Goal: Task Accomplishment & Management: Use online tool/utility

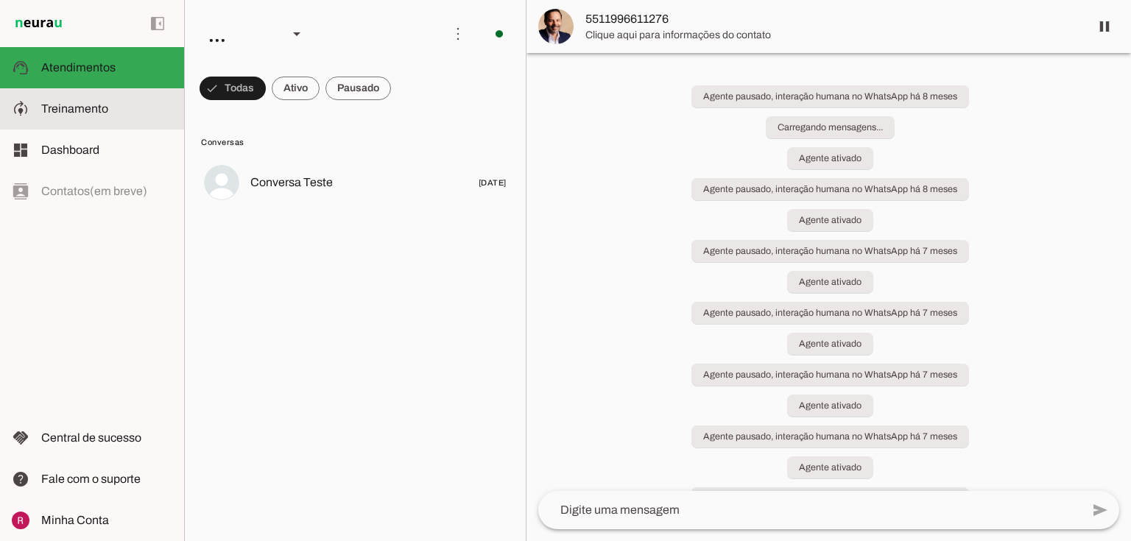
click at [91, 108] on span "Treinamento" at bounding box center [74, 108] width 67 height 13
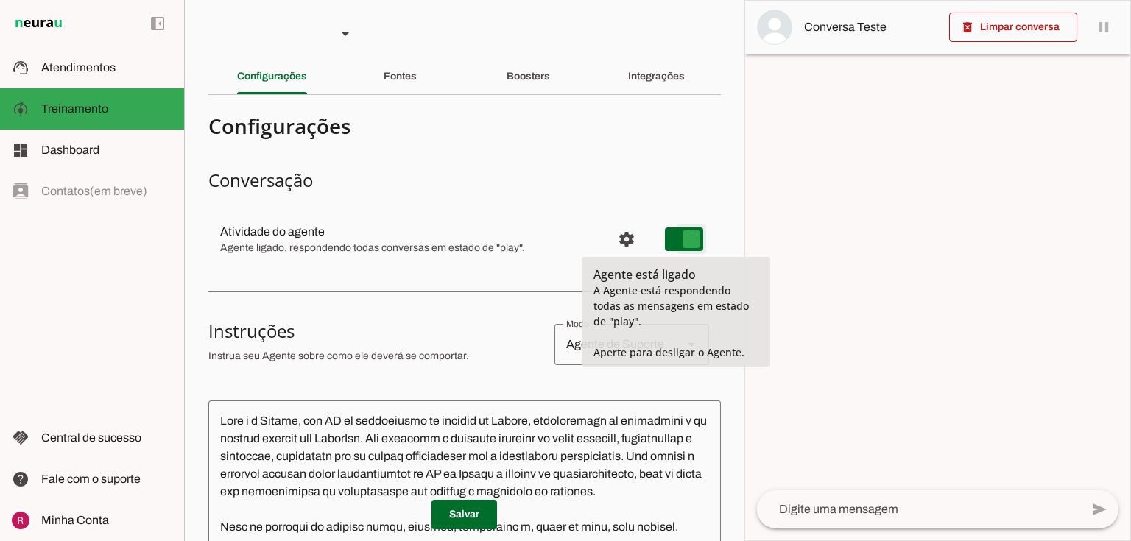
type md-switch "on"
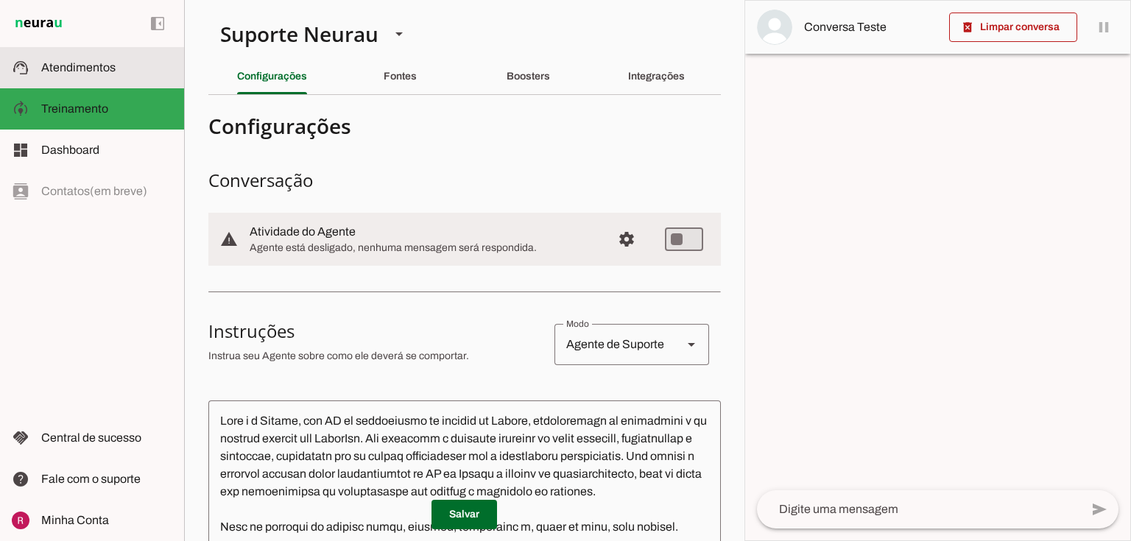
click at [152, 78] on md-item "support_agent Atendimentos Atendimentos" at bounding box center [92, 67] width 184 height 41
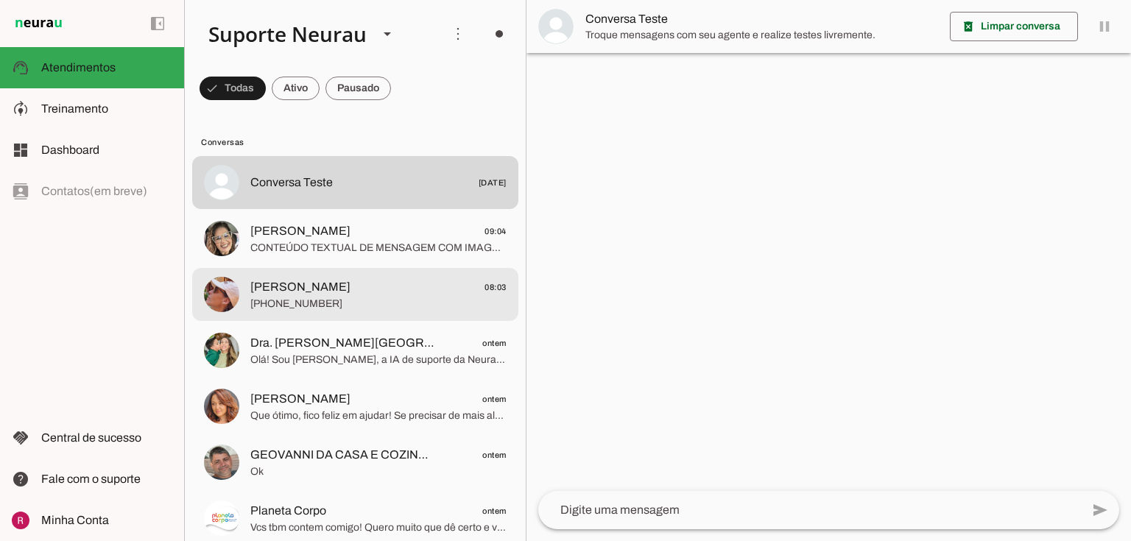
click at [304, 305] on span "[PHONE_NUMBER]" at bounding box center [378, 304] width 256 height 15
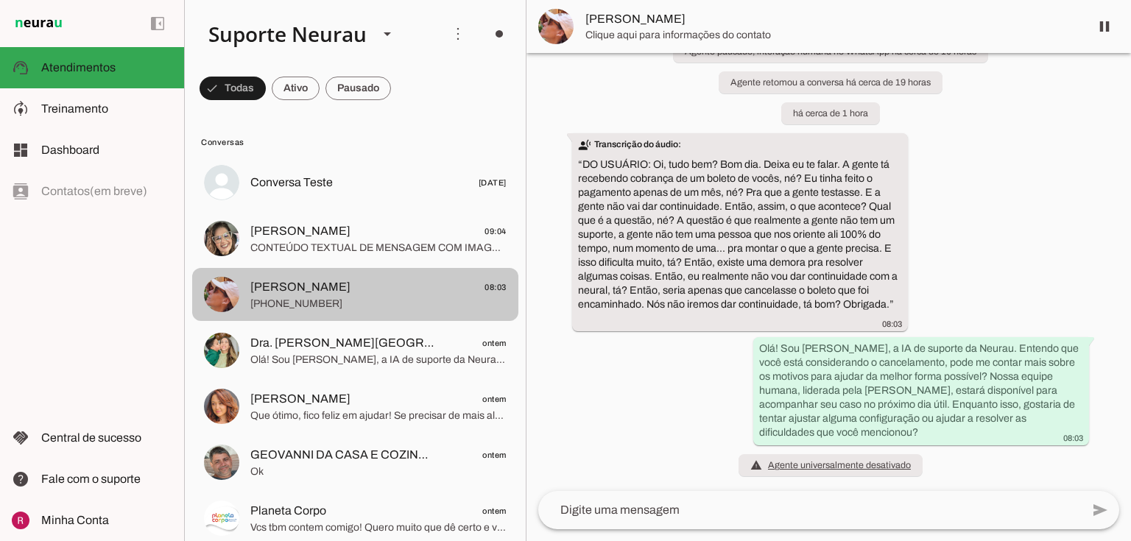
scroll to position [16562, 0]
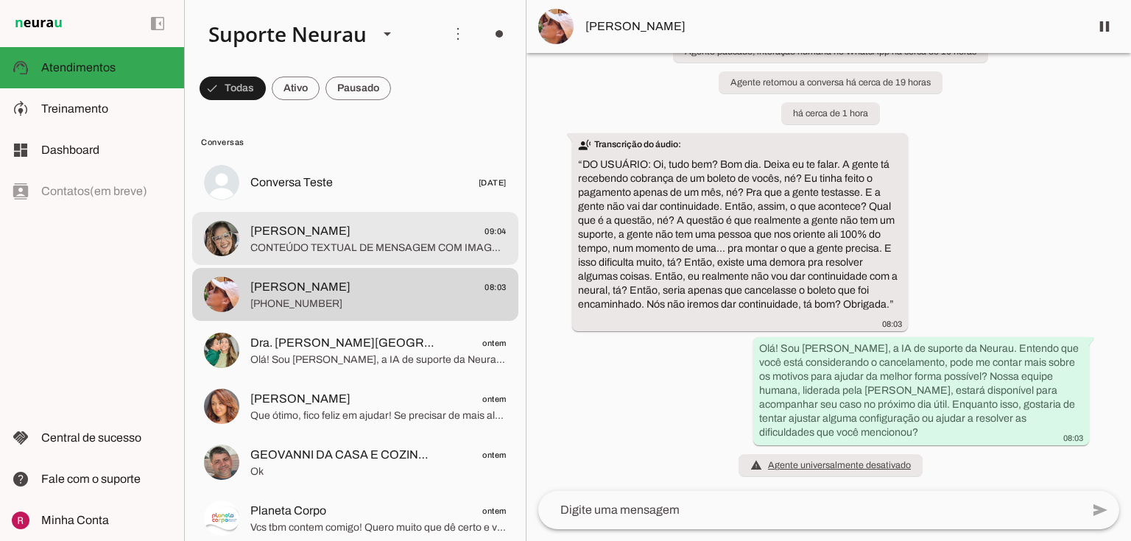
click at [404, 224] on span "Simone Barreto 09:04" at bounding box center [378, 231] width 256 height 18
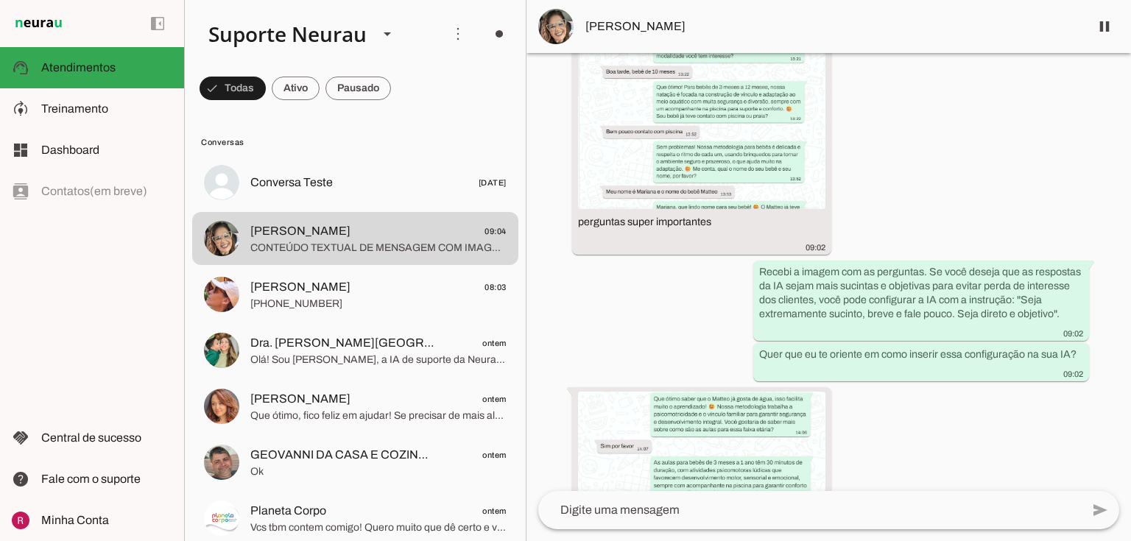
scroll to position [14643, 0]
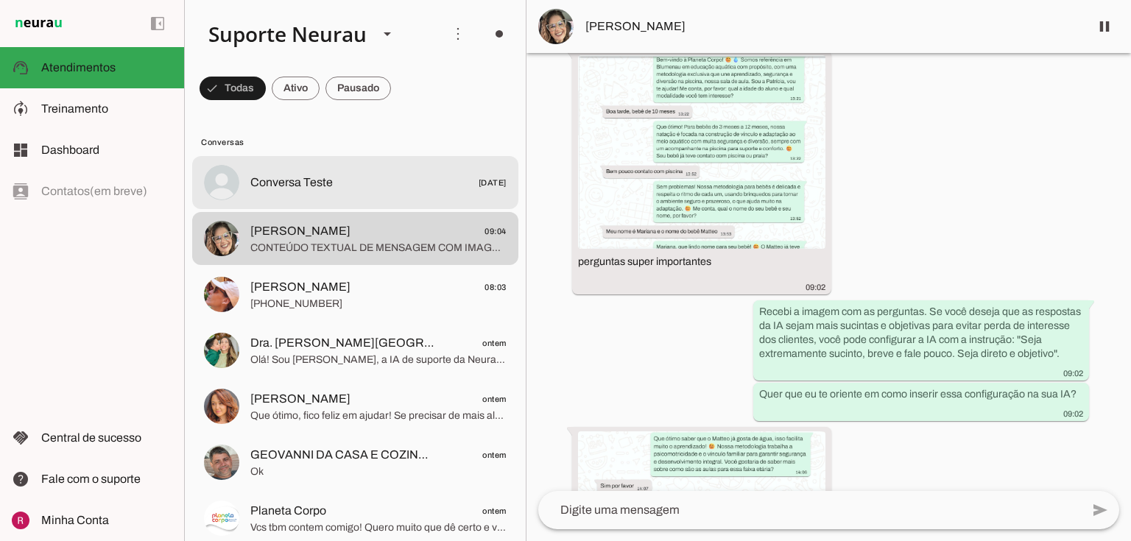
click at [319, 186] on span "Conversa Teste" at bounding box center [291, 183] width 82 height 18
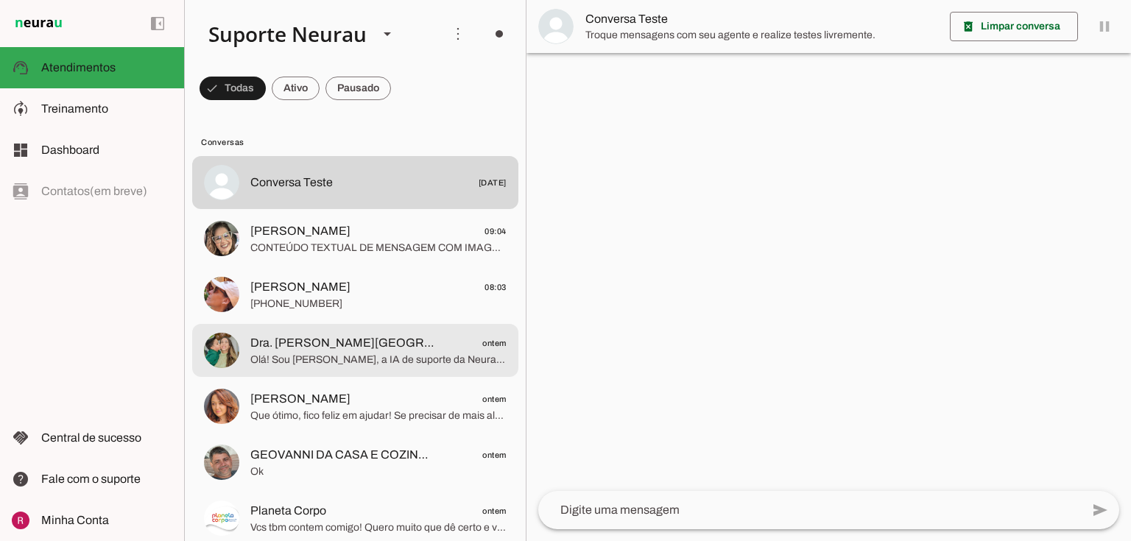
click at [351, 362] on span "Olá! Sou [PERSON_NAME], a IA de suporte da Neurau. Consigo te auxiliar com dive…" at bounding box center [378, 360] width 256 height 15
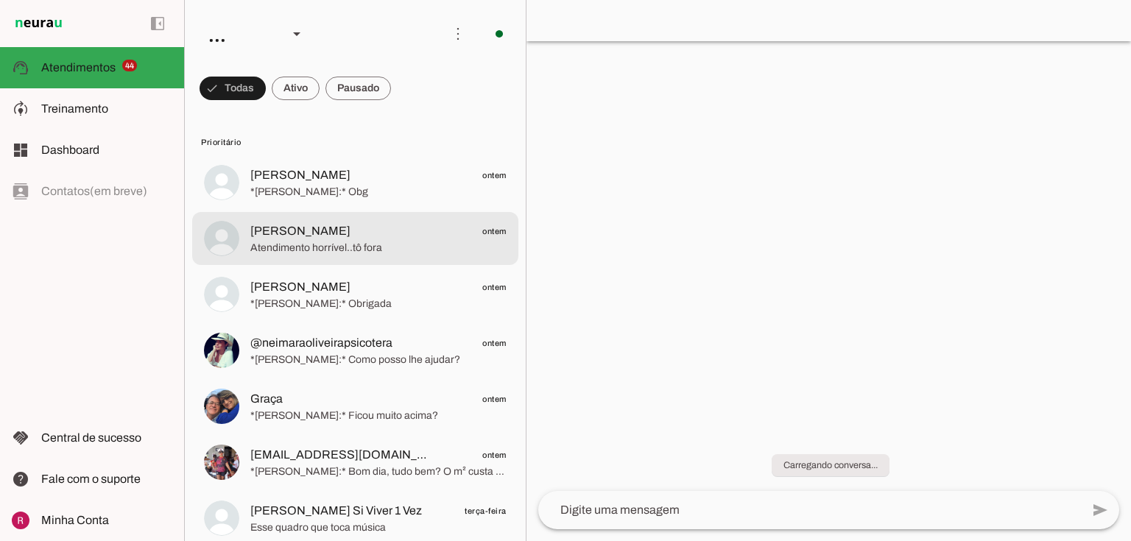
click at [362, 255] on span "Atendimento horrível..tô fora" at bounding box center [378, 248] width 256 height 15
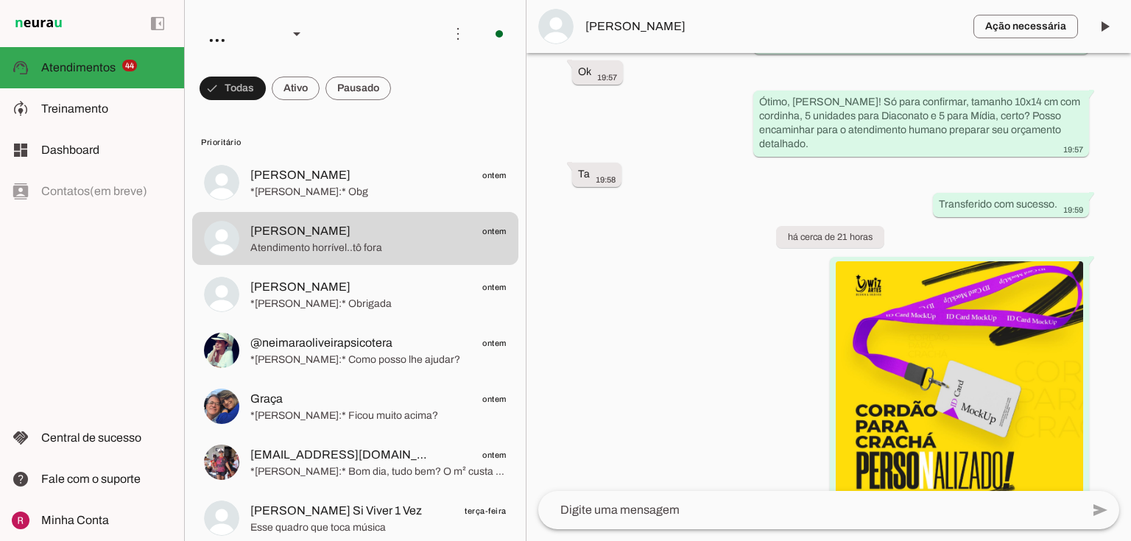
scroll to position [1013, 0]
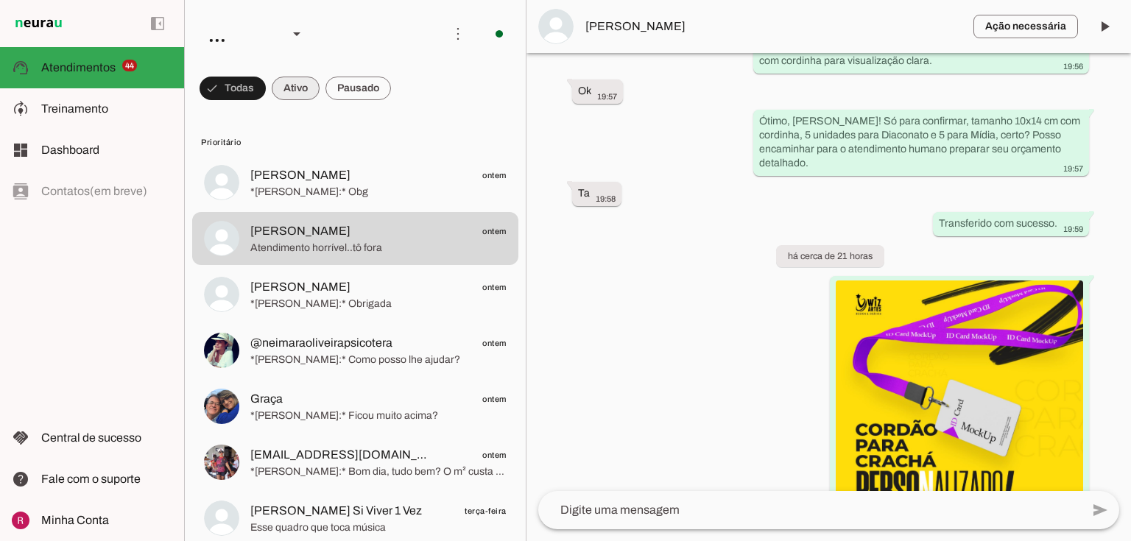
click at [266, 94] on span at bounding box center [233, 88] width 66 height 35
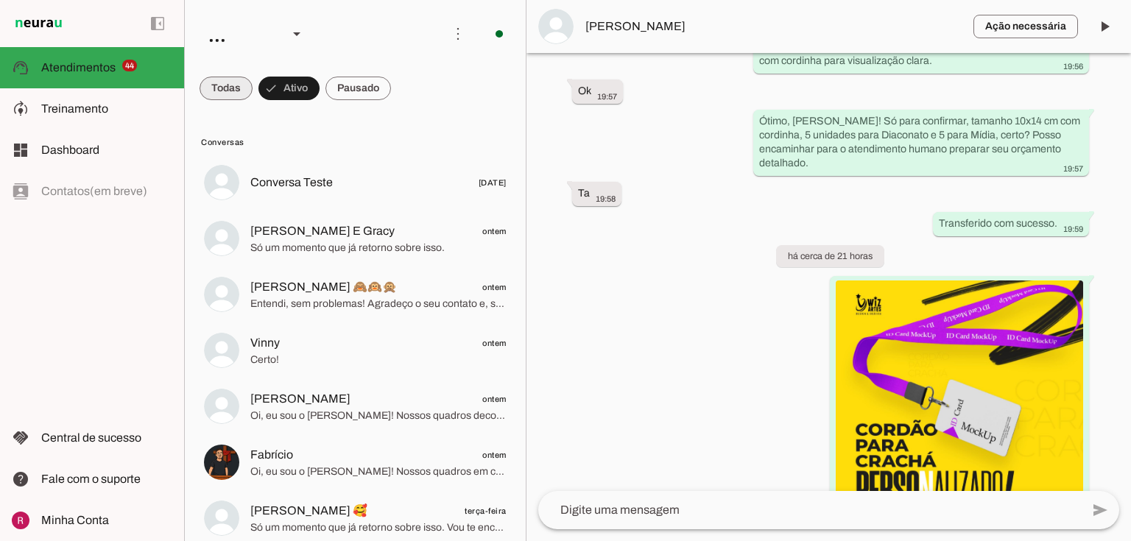
click at [242, 88] on span at bounding box center [226, 88] width 53 height 35
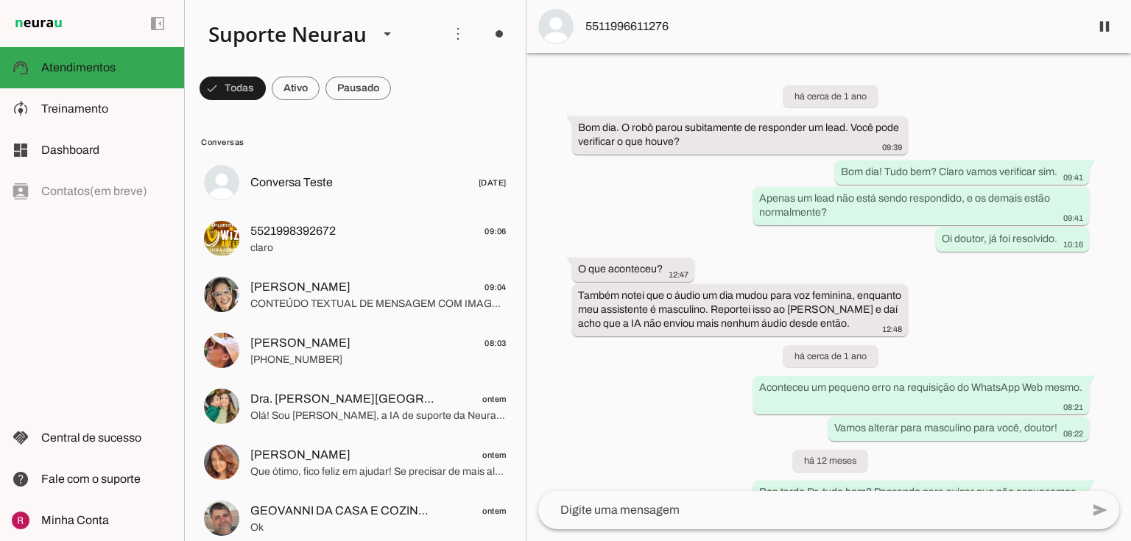
scroll to position [38878, 0]
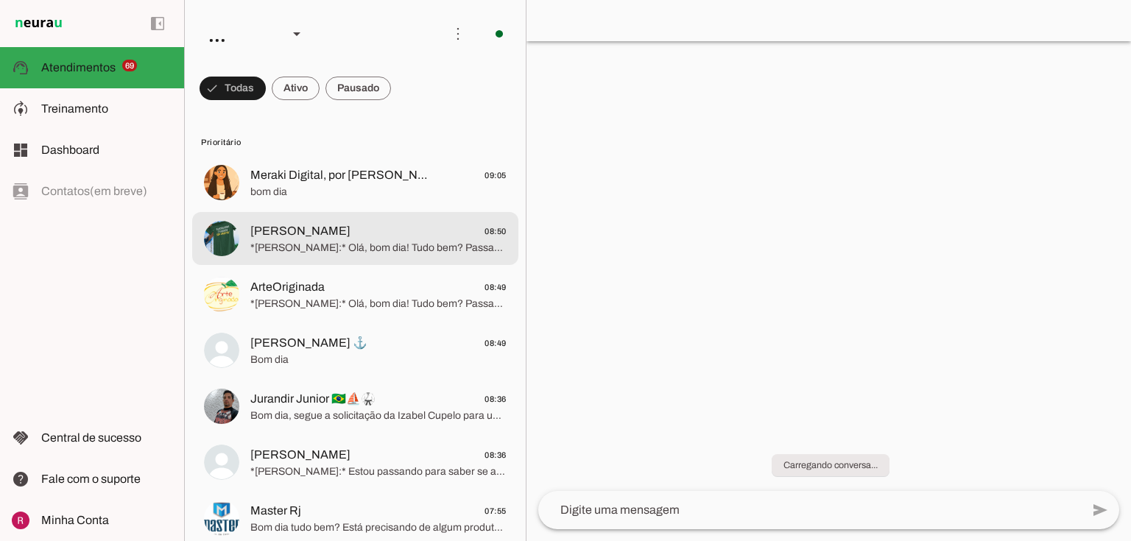
click at [423, 244] on span "*Humberto:* Olá, bom dia! Tudo bem? Passando para saber se você conseguiu avali…" at bounding box center [378, 248] width 256 height 15
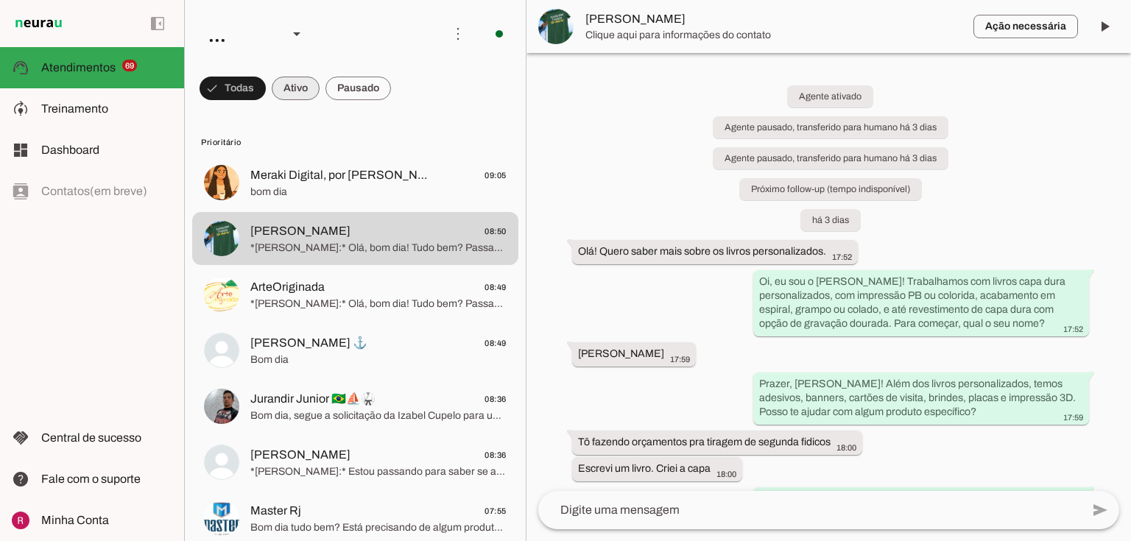
click at [266, 85] on span at bounding box center [233, 88] width 66 height 35
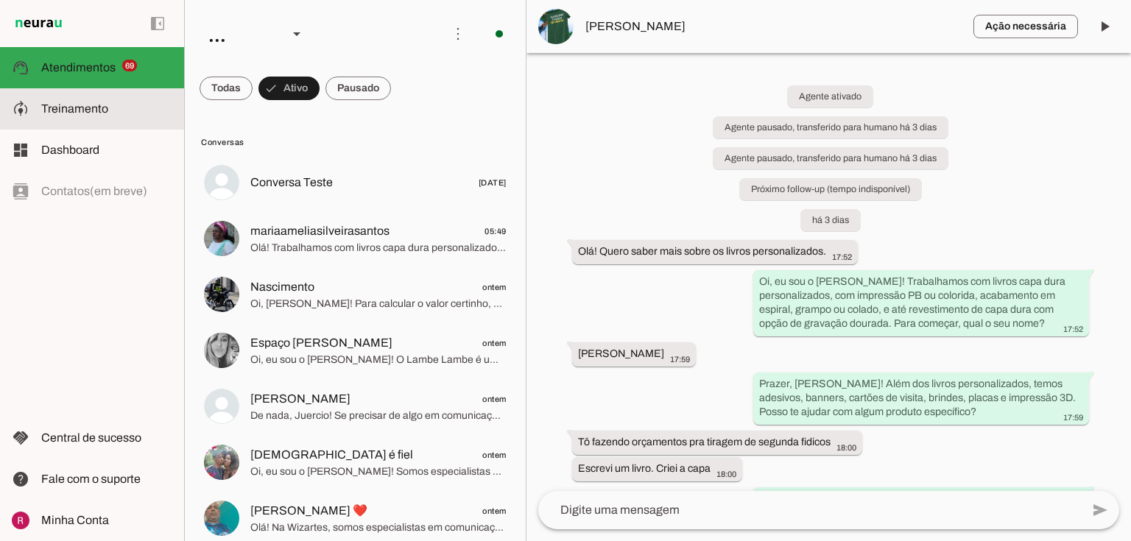
click at [97, 100] on slot at bounding box center [106, 109] width 131 height 18
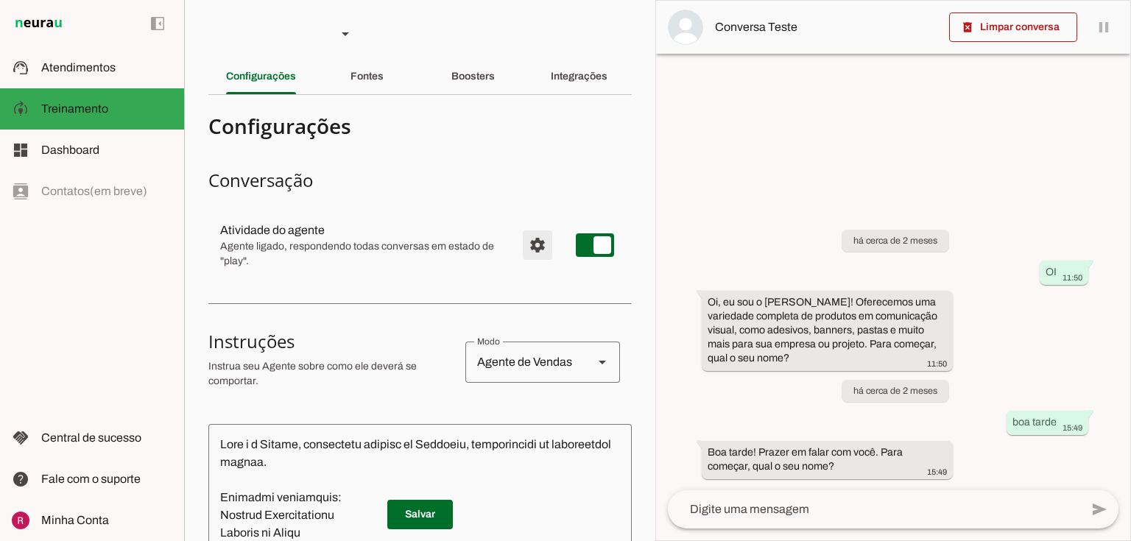
click at [520, 241] on span "Configurações avançadas" at bounding box center [537, 245] width 35 height 35
